Goal: Transaction & Acquisition: Purchase product/service

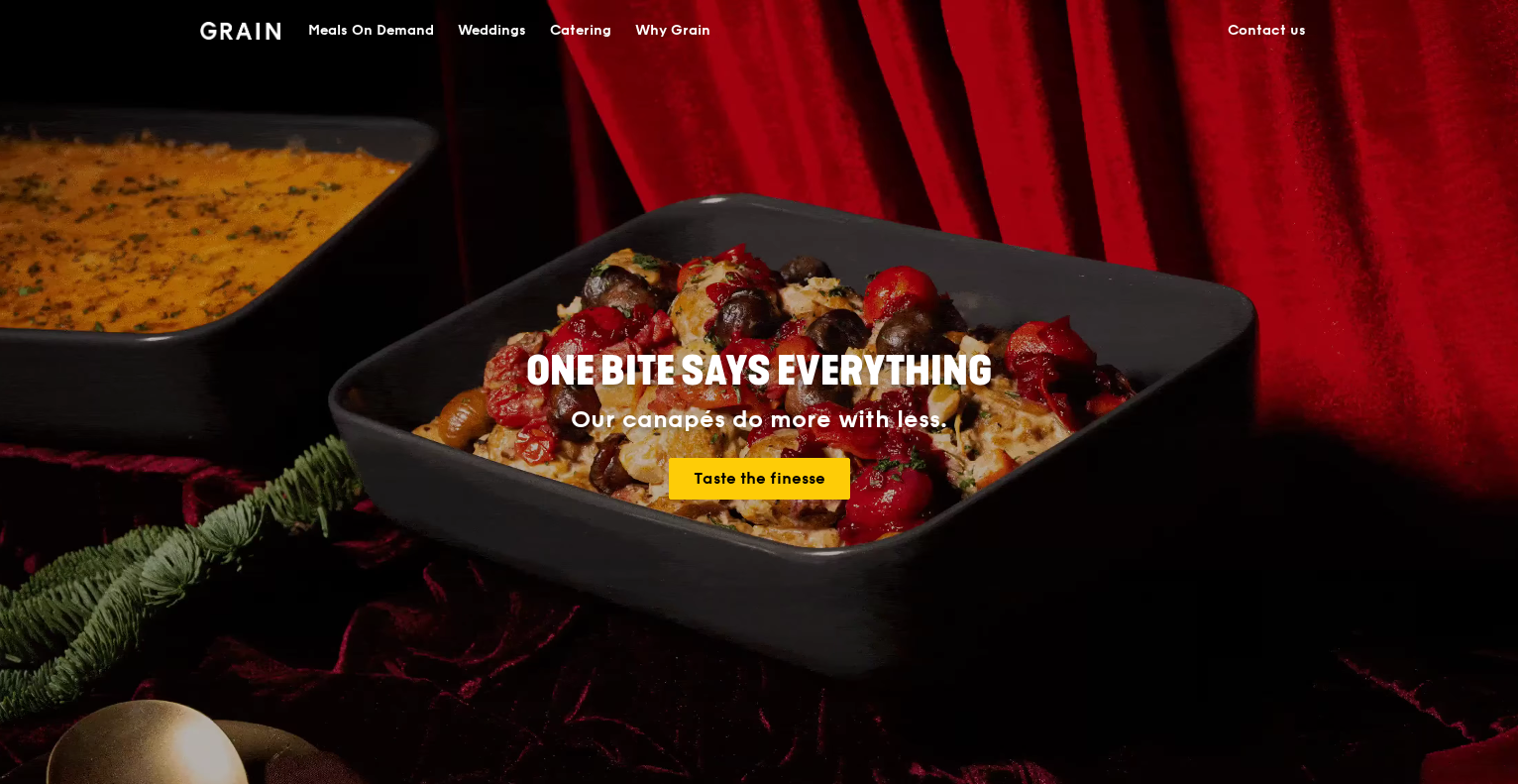
click at [371, 31] on div "Meals On Demand" at bounding box center [371, 31] width 125 height 60
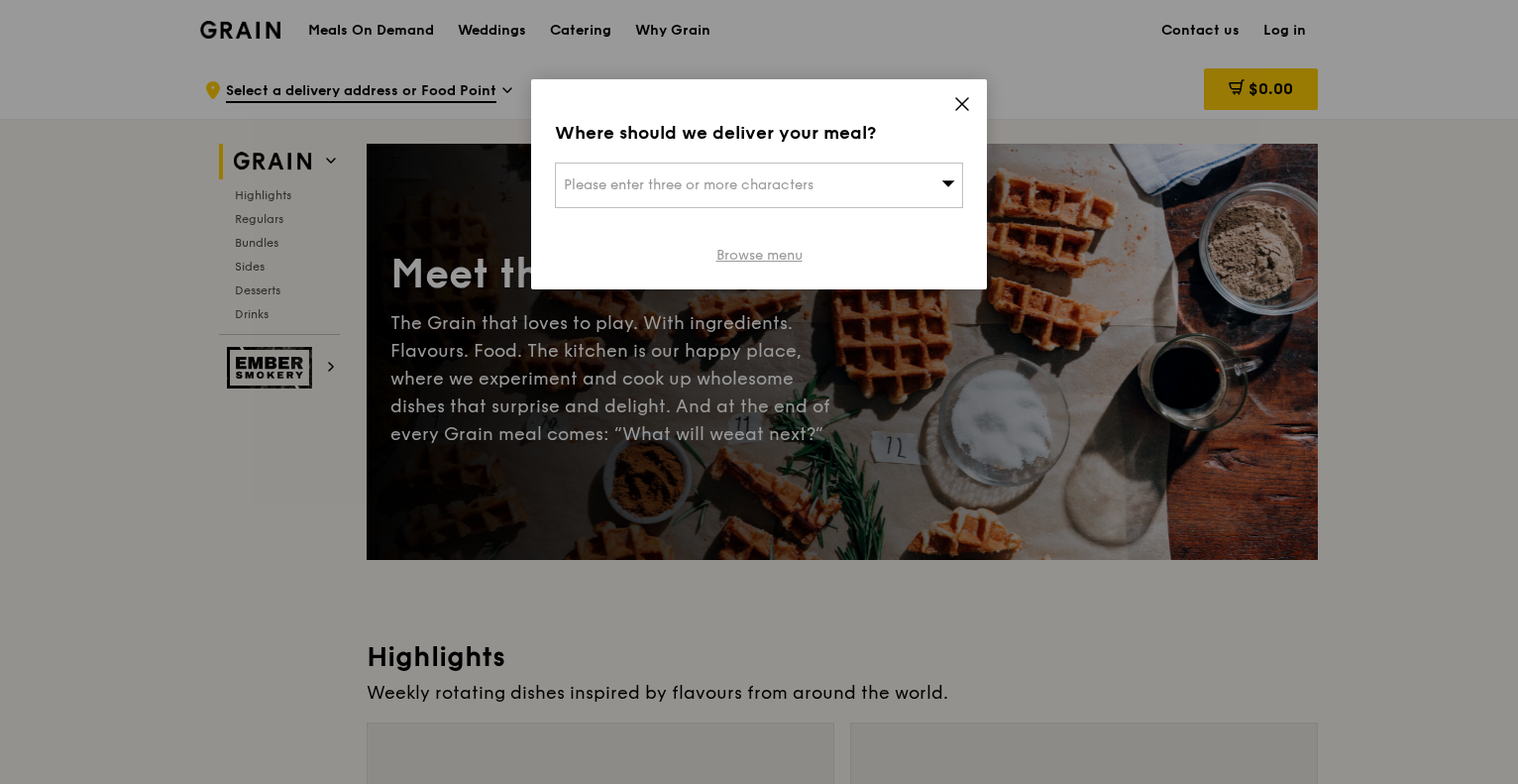
click at [765, 253] on link "Browse menu" at bounding box center [759, 256] width 87 height 20
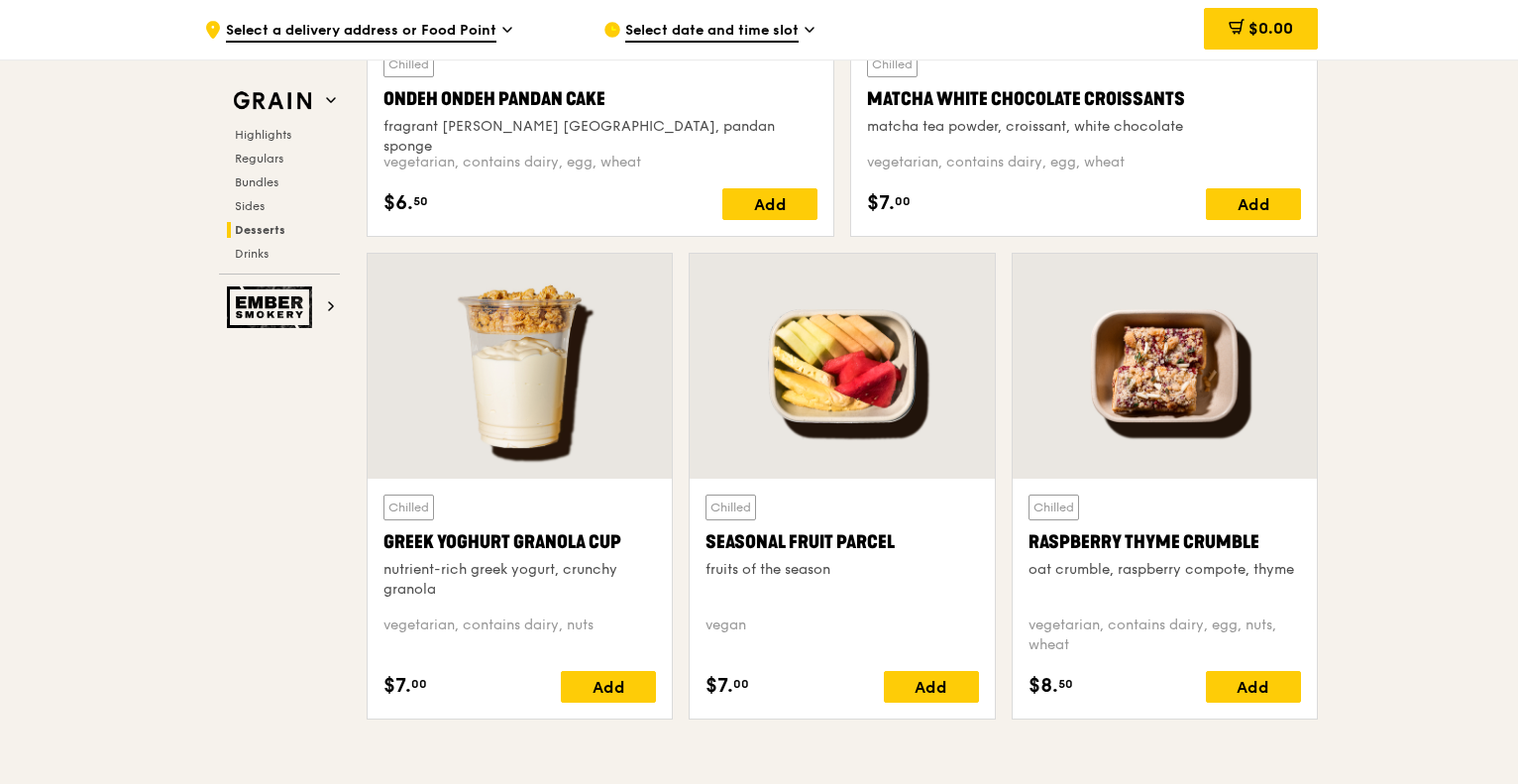
scroll to position [6144, 0]
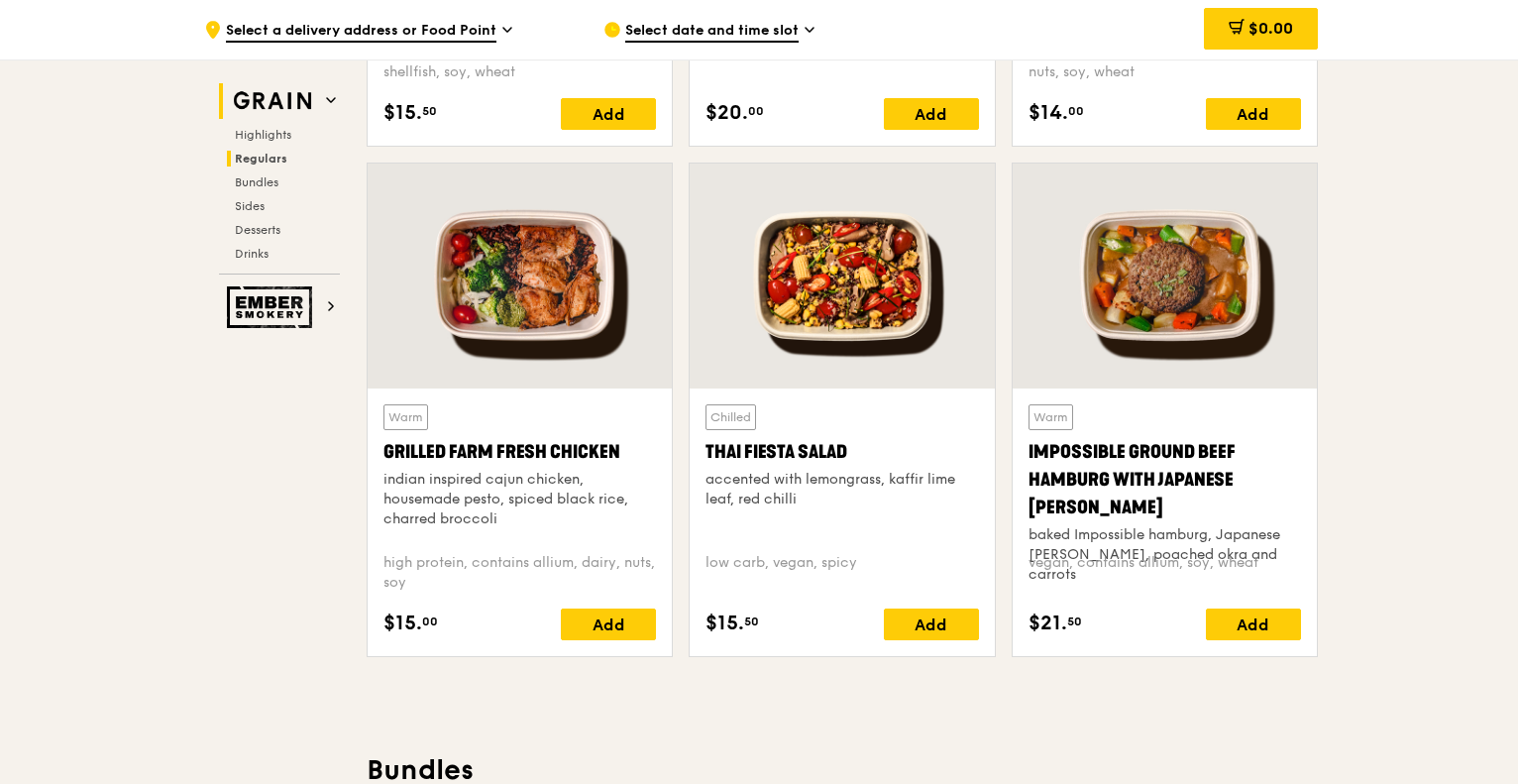
click at [304, 98] on img at bounding box center [273, 101] width 92 height 36
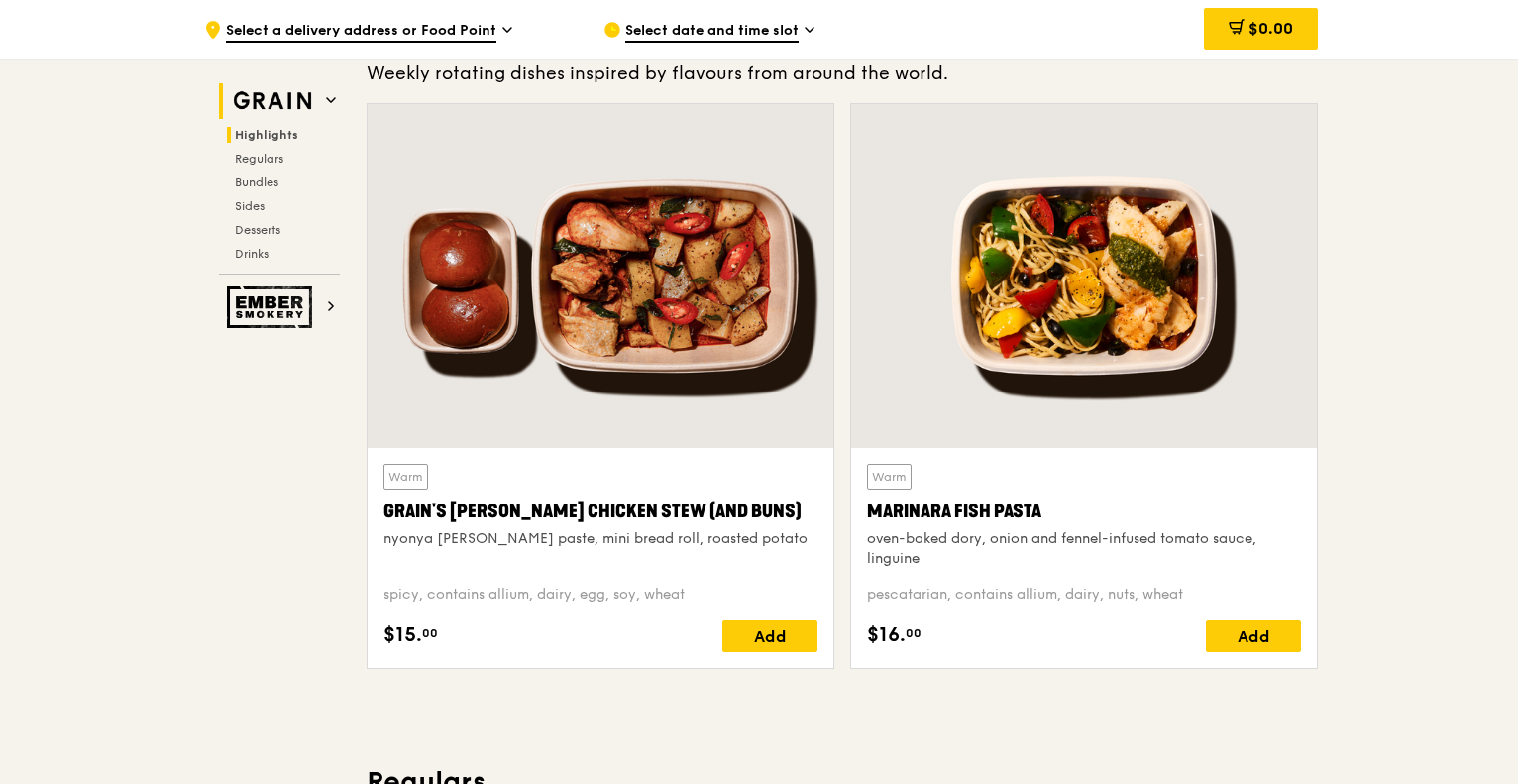
scroll to position [559, 0]
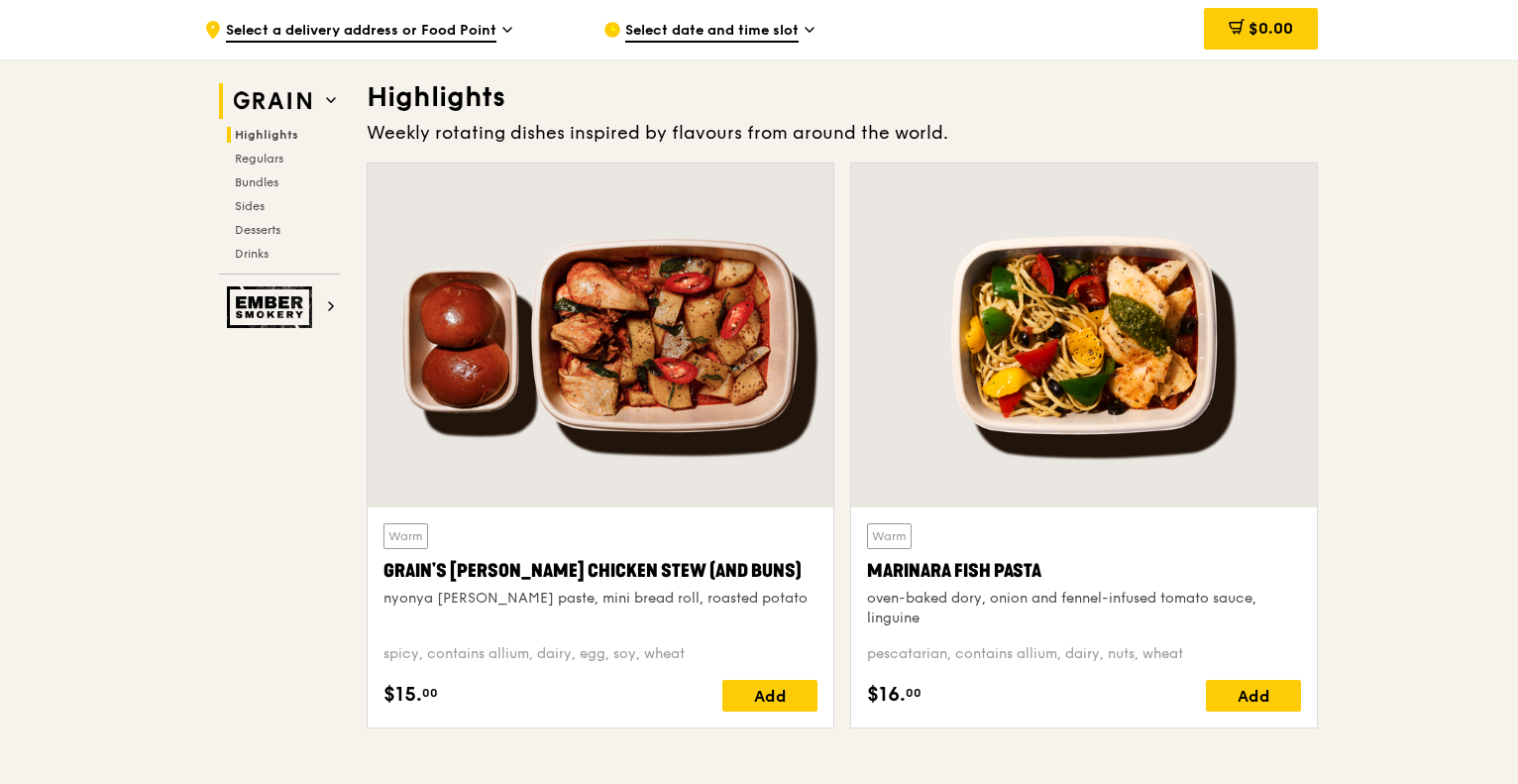
click at [316, 99] on img at bounding box center [273, 101] width 92 height 36
click at [327, 101] on icon at bounding box center [331, 100] width 10 height 10
click at [260, 157] on span "Regulars" at bounding box center [261, 158] width 53 height 14
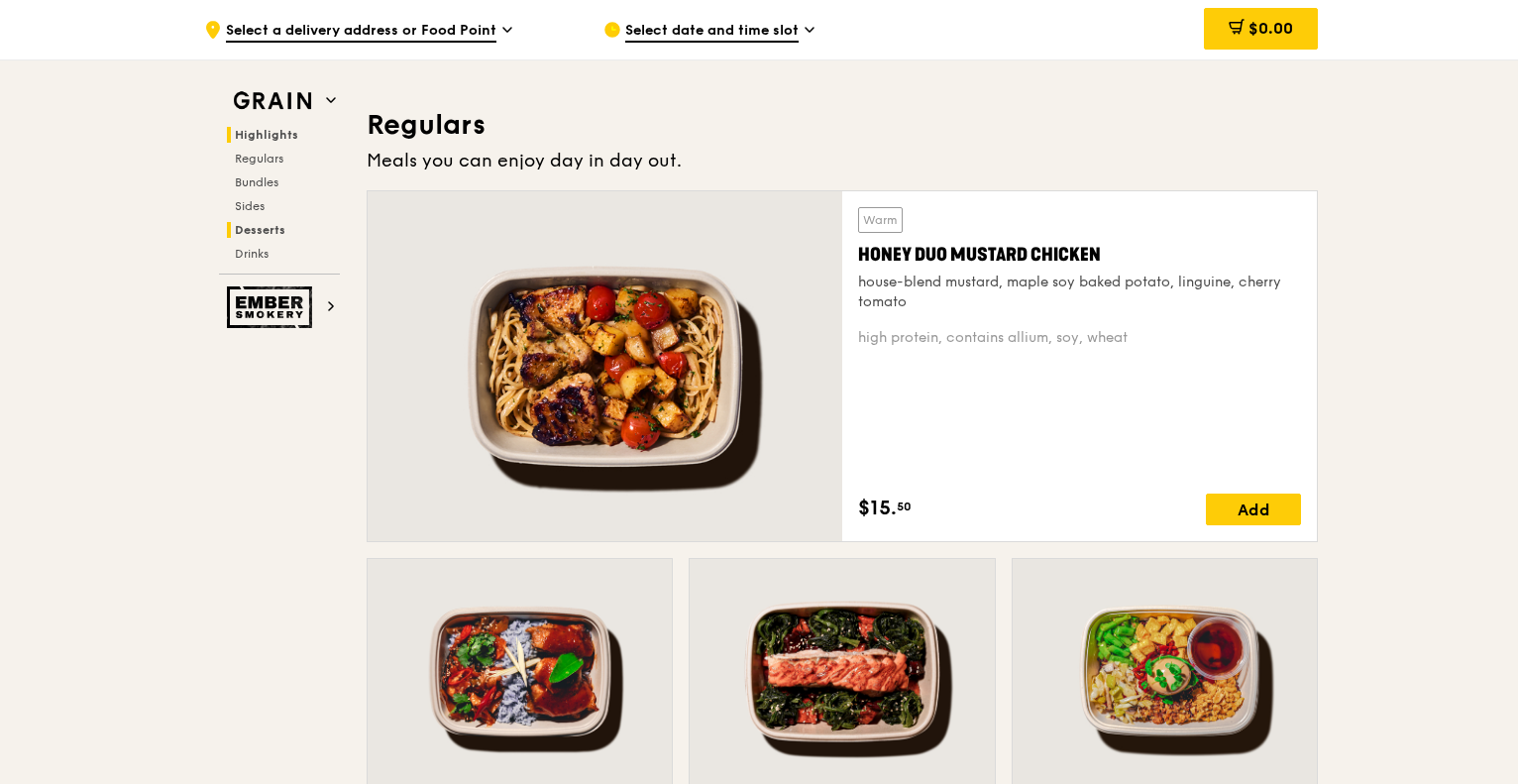
scroll to position [1302, 0]
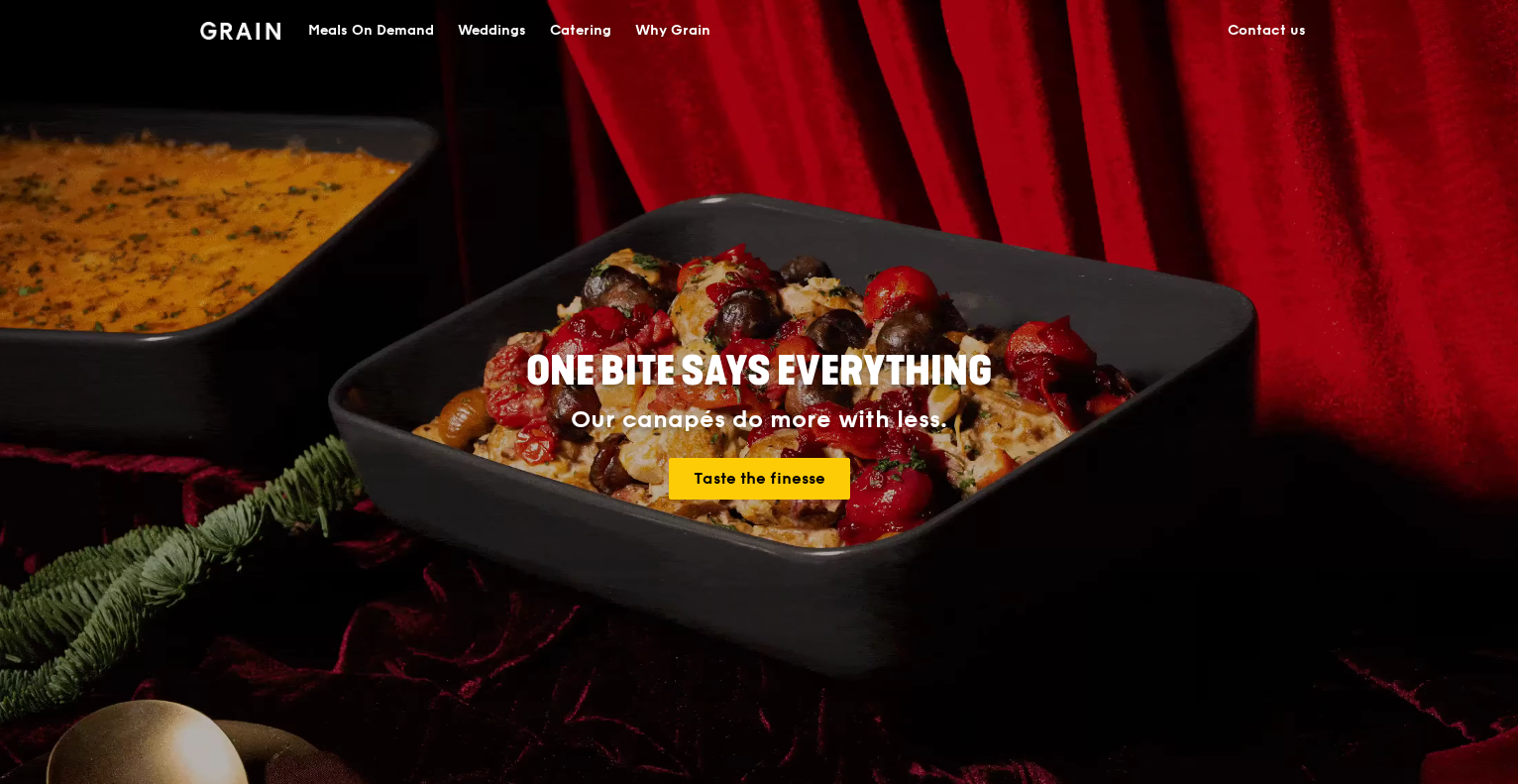
click at [579, 31] on div "Catering" at bounding box center [581, 31] width 62 height 60
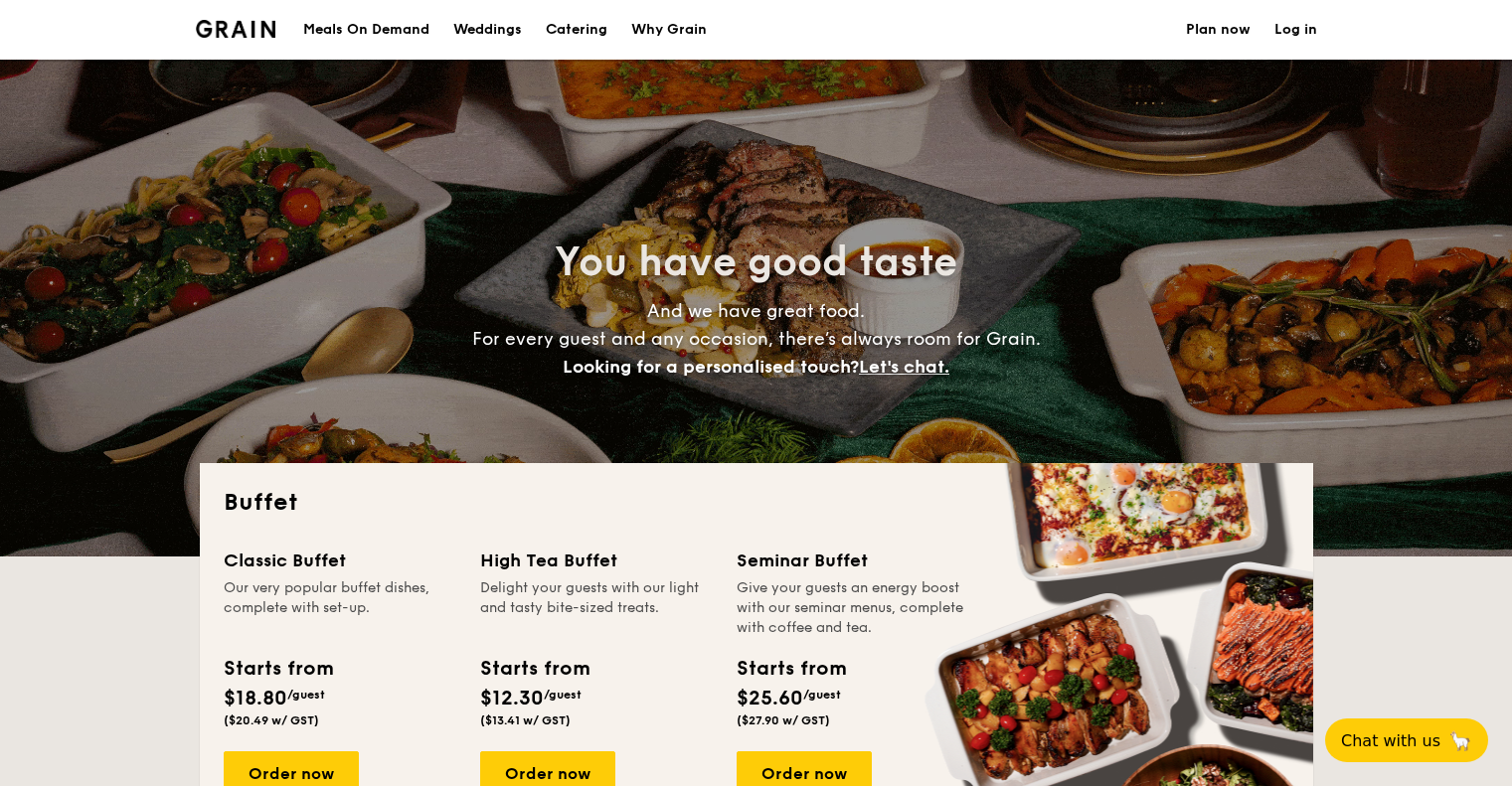
select select
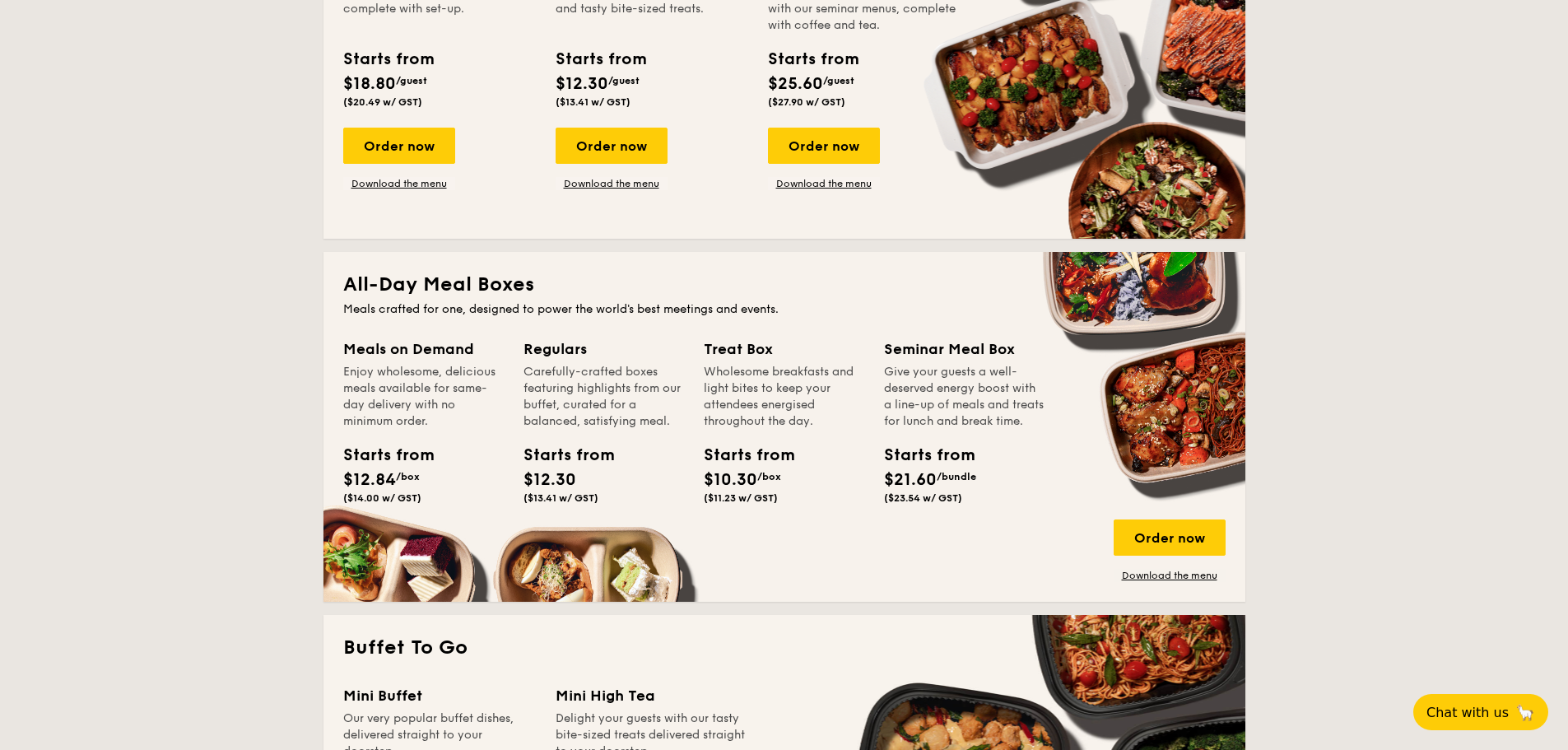
scroll to position [165, 0]
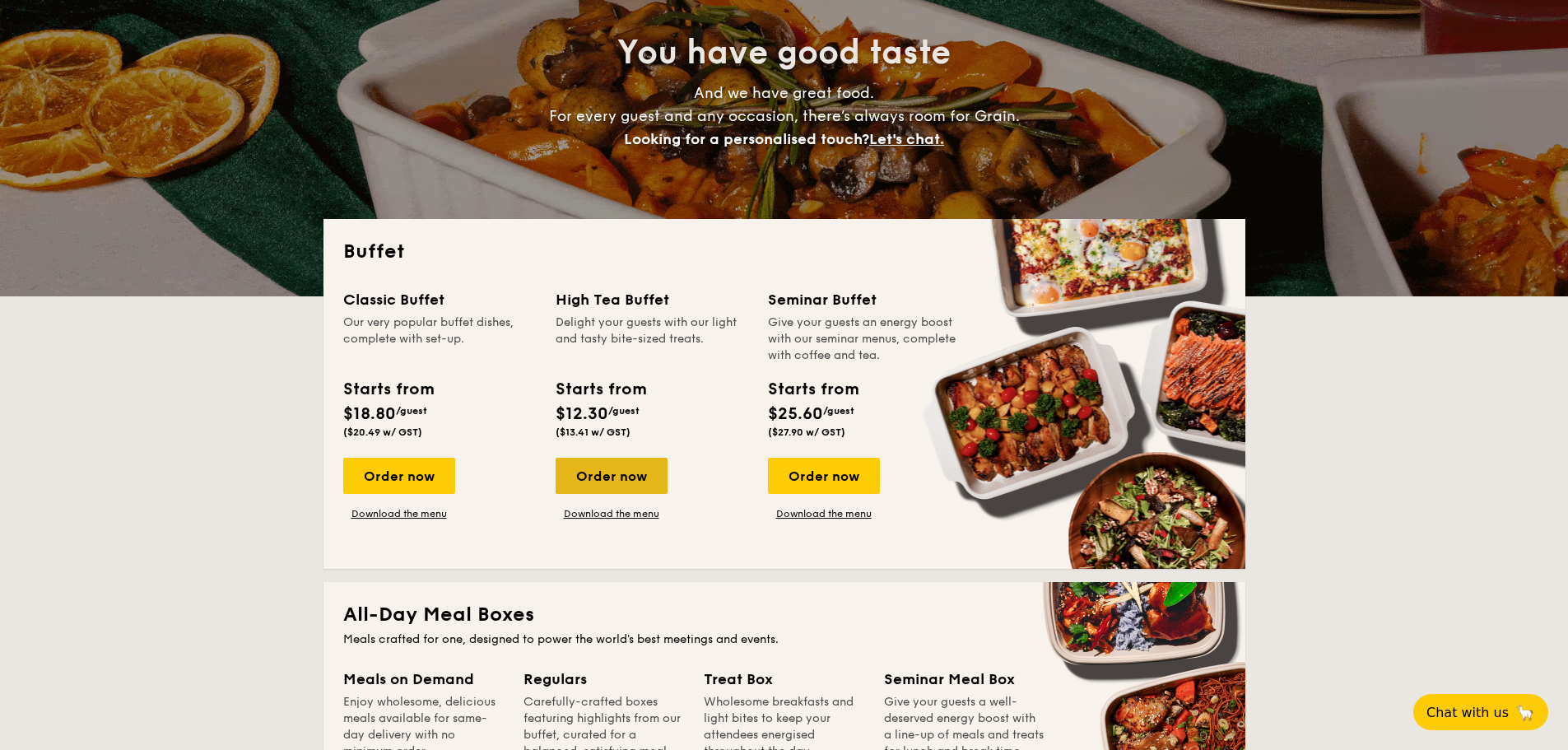
click at [632, 463] on div "Order now" at bounding box center [611, 476] width 112 height 36
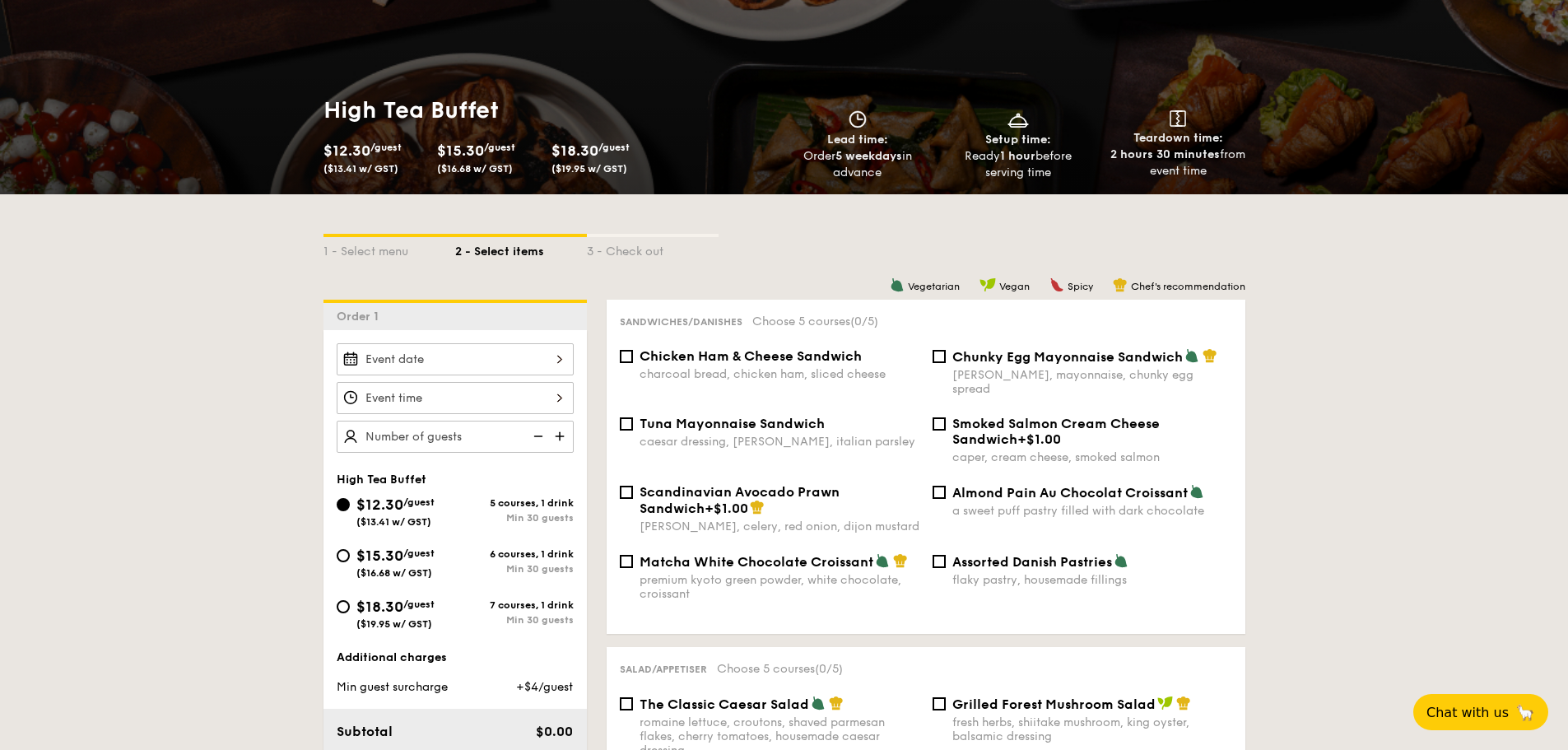
scroll to position [247, 0]
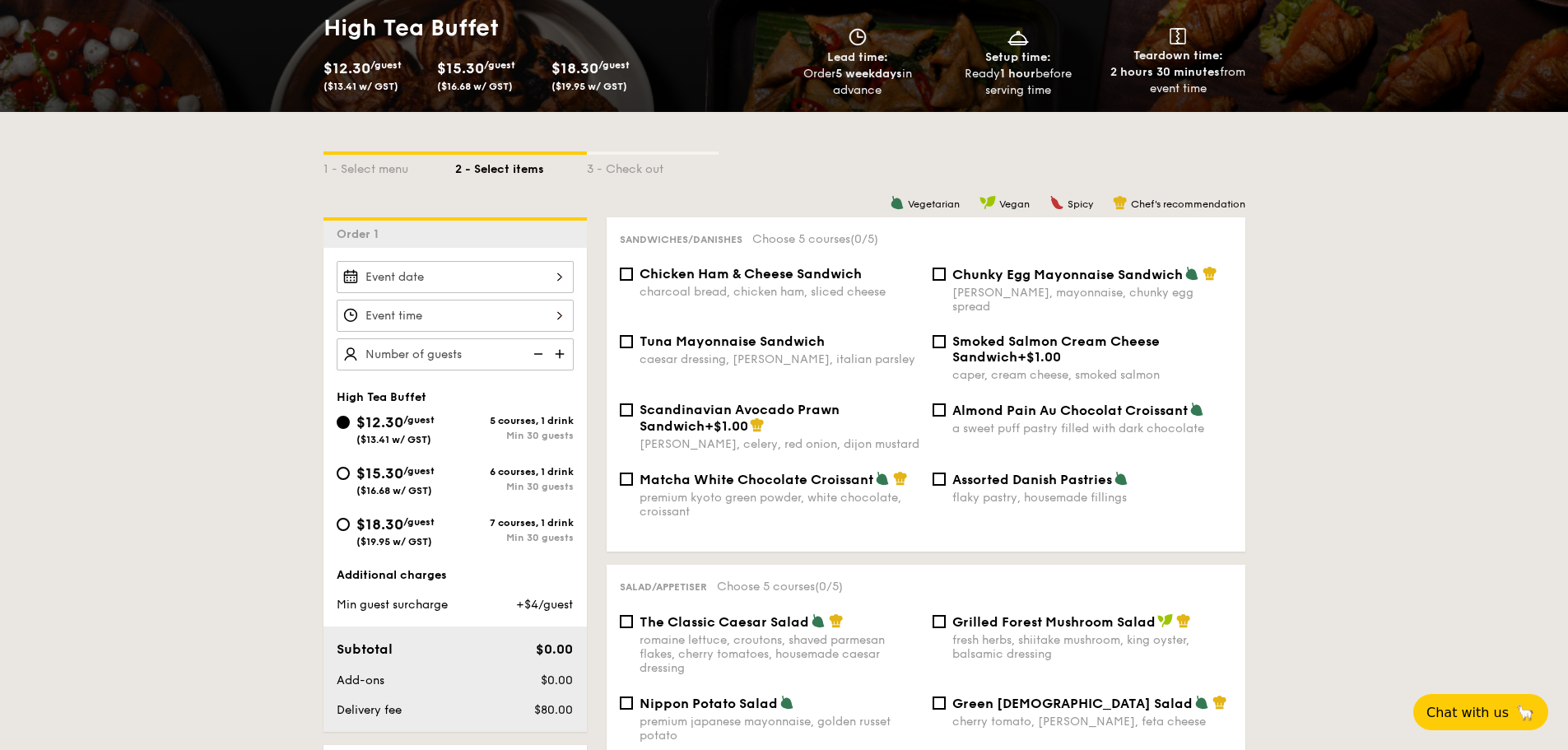
scroll to position [165, 0]
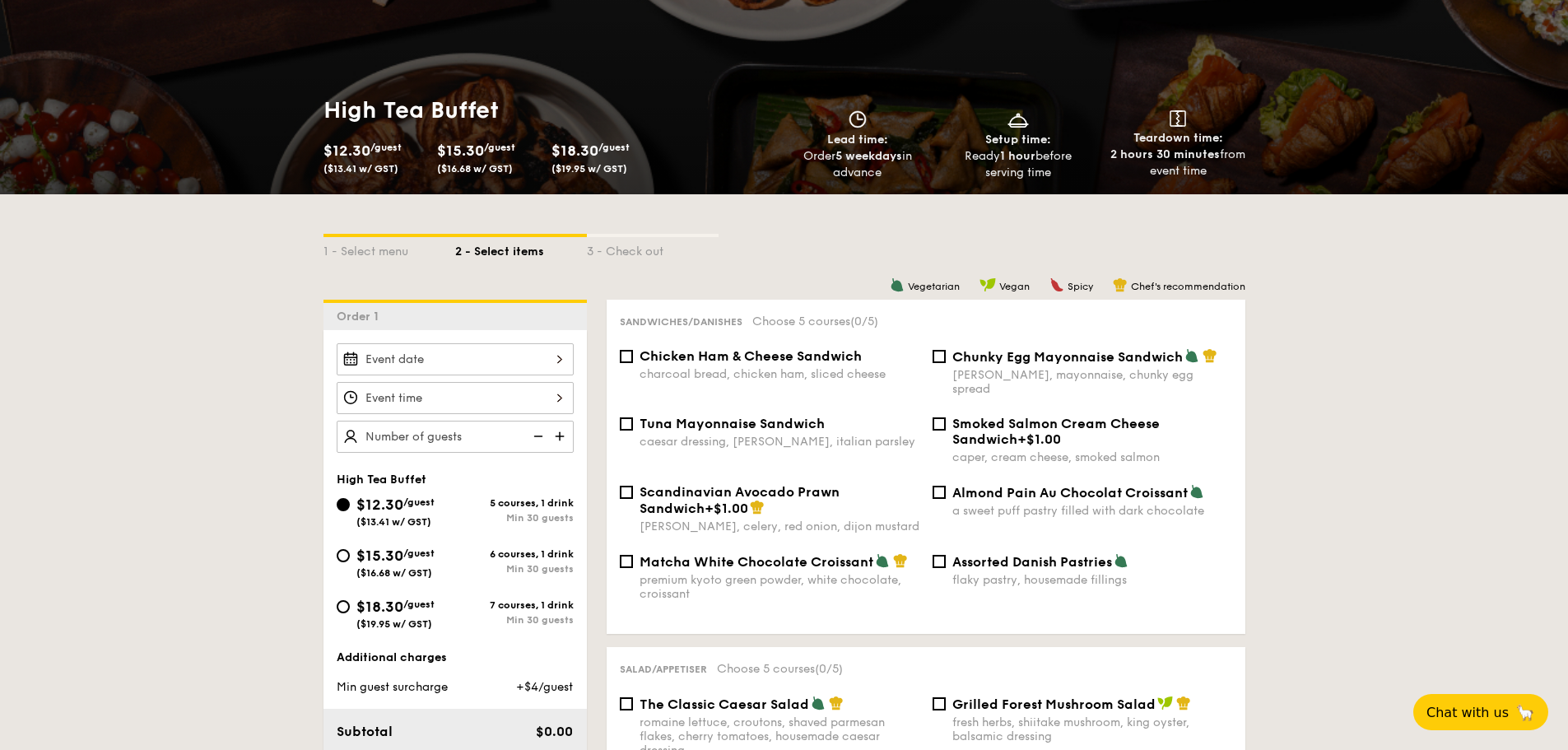
select select
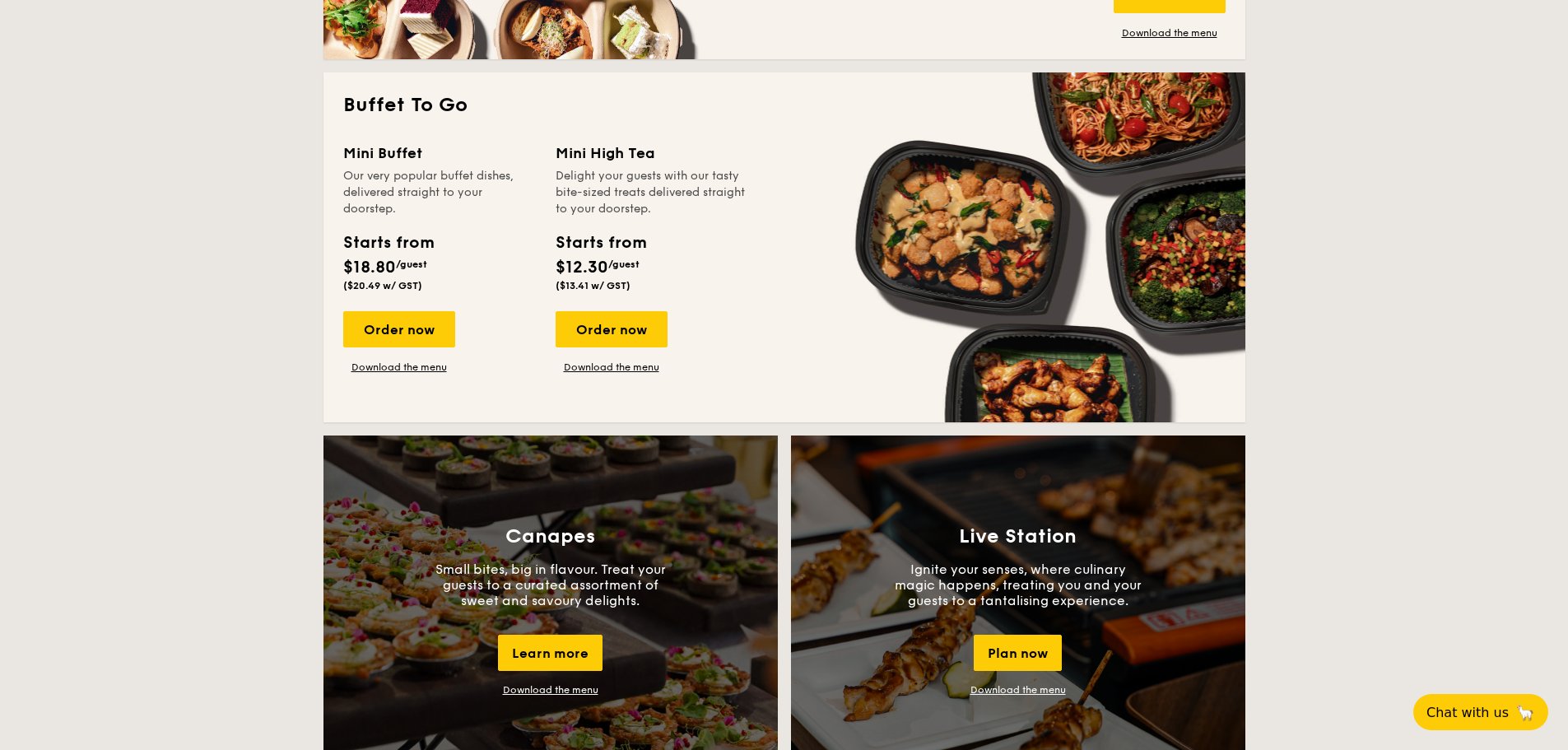
scroll to position [1070, 0]
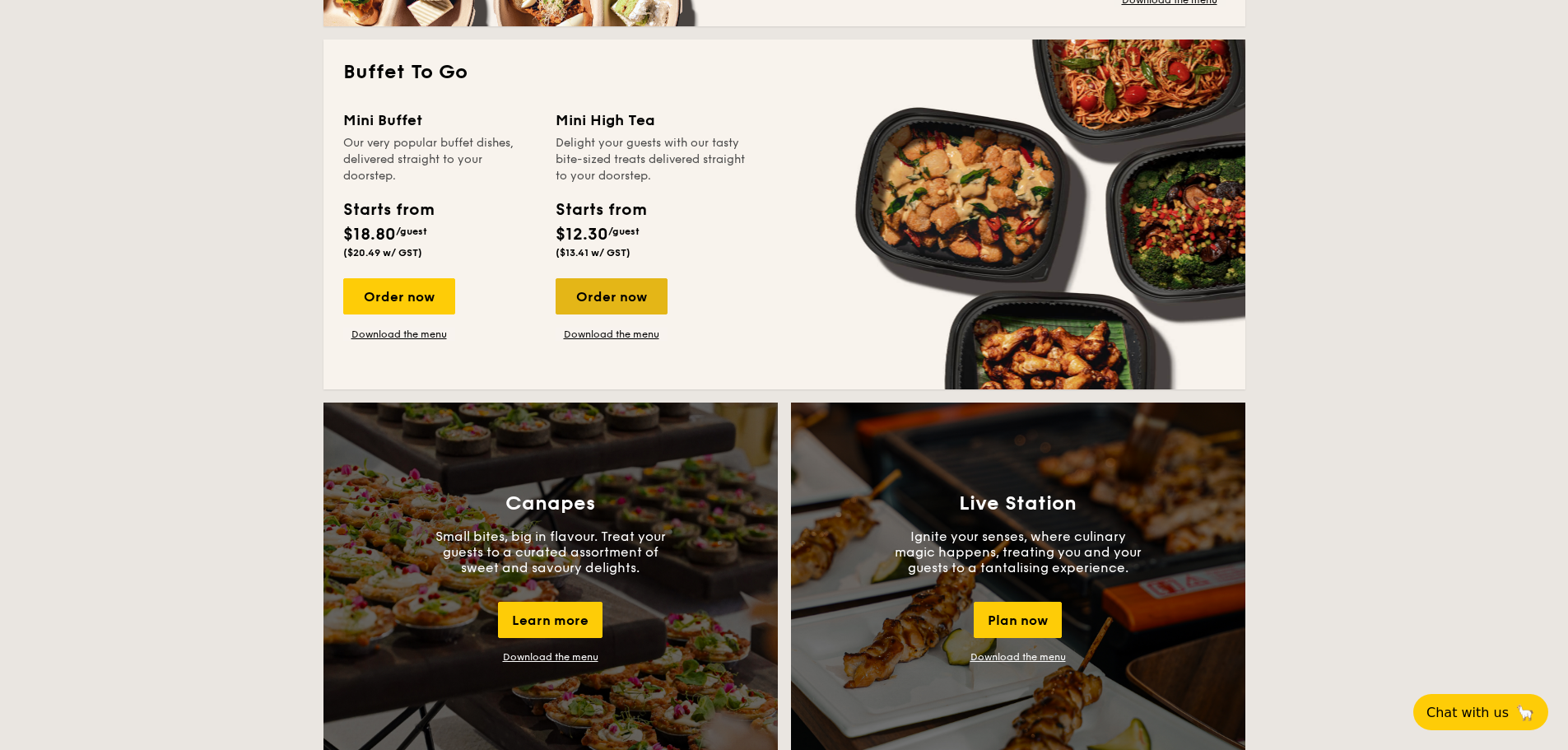
click at [646, 299] on div "Order now" at bounding box center [611, 297] width 112 height 36
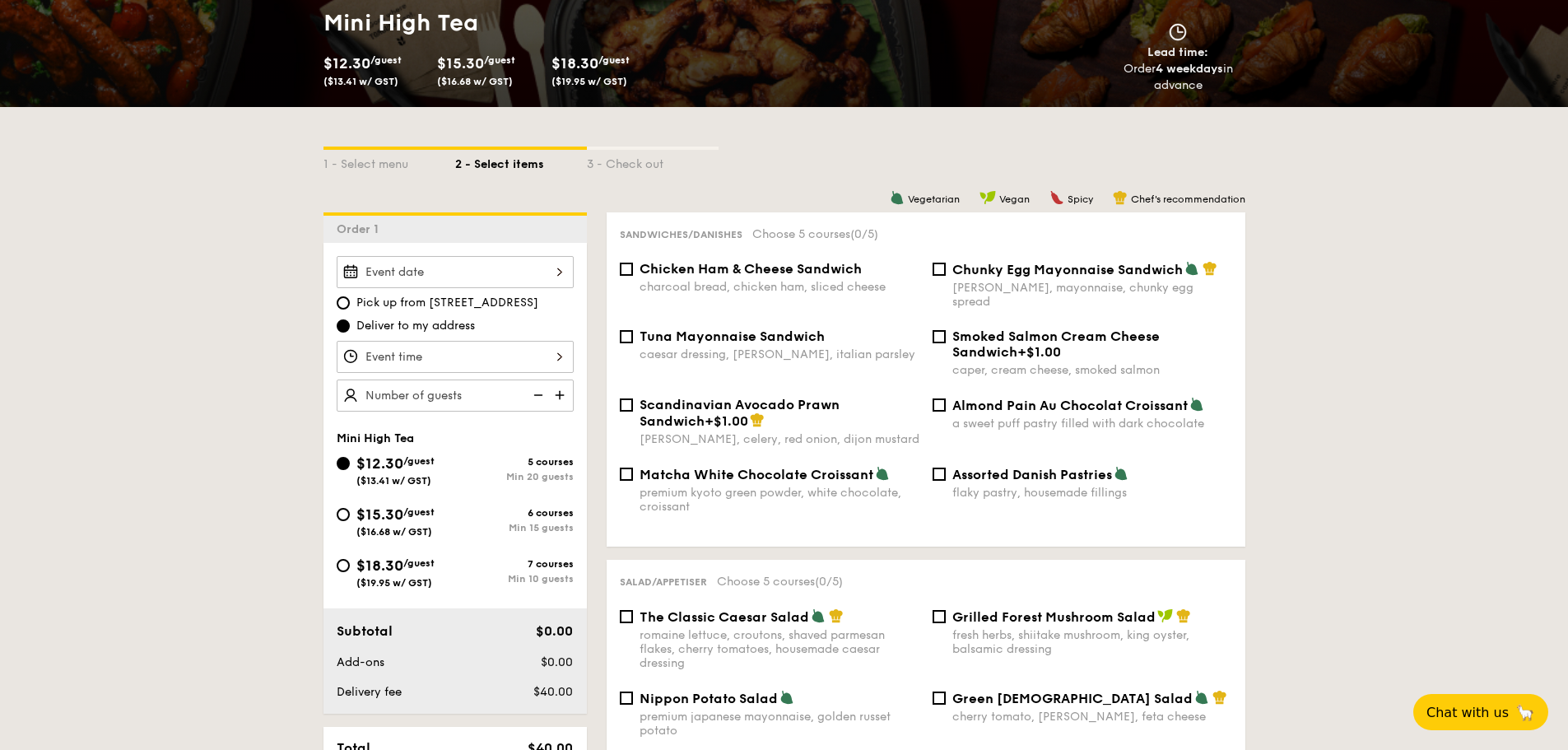
scroll to position [247, 0]
